Goal: Task Accomplishment & Management: Manage account settings

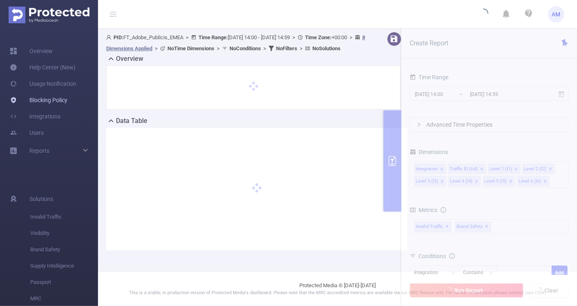
click at [55, 97] on link "Blocking Policy" at bounding box center [39, 100] width 58 height 16
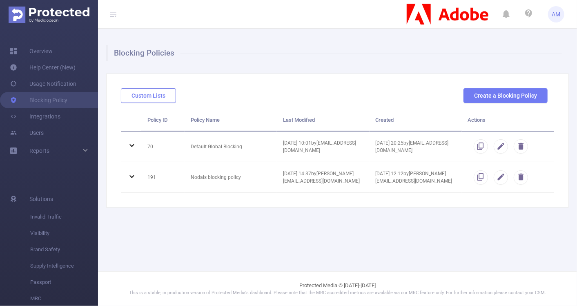
click at [150, 97] on button "Custom Lists" at bounding box center [148, 95] width 55 height 15
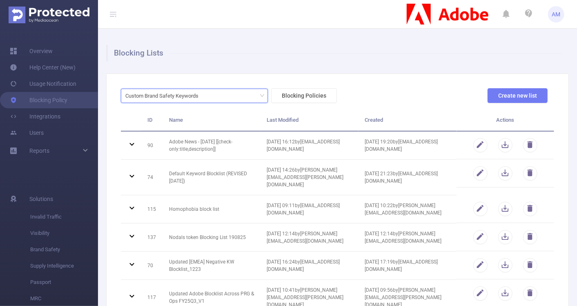
click at [153, 95] on div "Custom Brand Safety Keywords" at bounding box center [164, 95] width 79 height 13
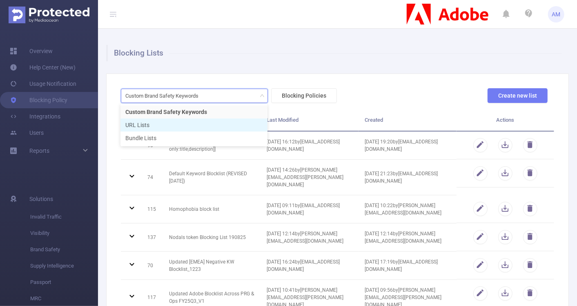
click at [156, 125] on li "URL Lists" at bounding box center [193, 124] width 147 height 13
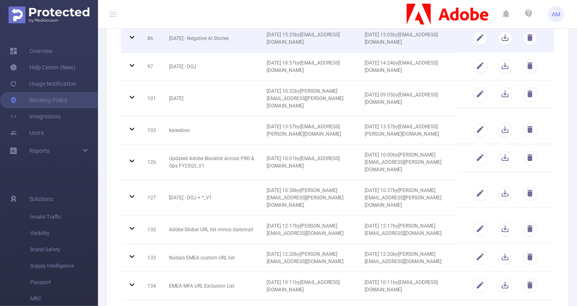
scroll to position [164, 0]
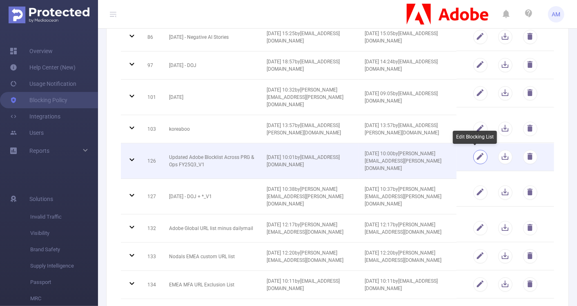
click at [476, 155] on button "button" at bounding box center [480, 157] width 14 height 14
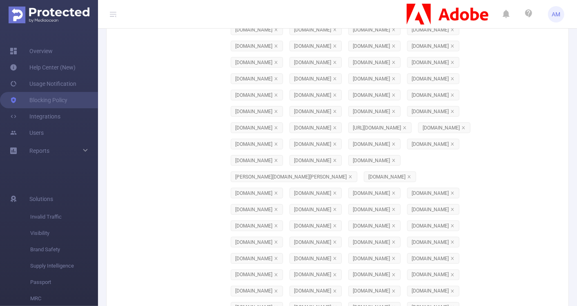
scroll to position [11573, 0]
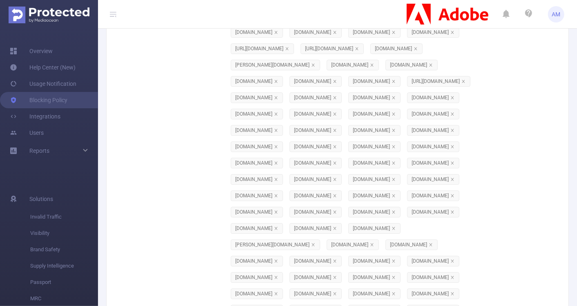
paste input "[DOMAIN_NAME]"
type input "[DOMAIN_NAME]"
click at [325, 133] on li "[DOMAIN_NAME]" at bounding box center [286, 133] width 122 height 13
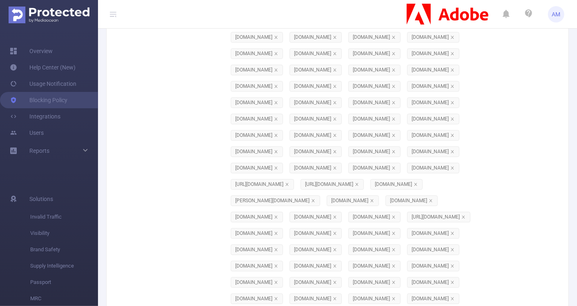
scroll to position [11438, 0]
